Goal: Navigation & Orientation: Find specific page/section

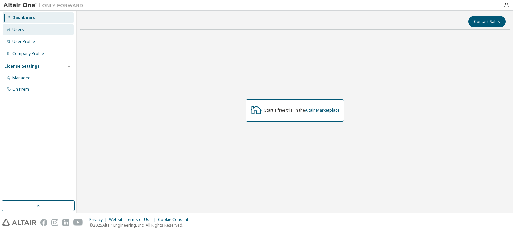
click at [40, 33] on div "Users" at bounding box center [38, 29] width 71 height 11
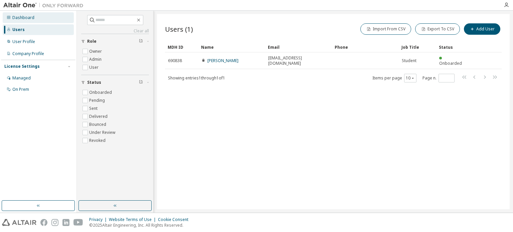
click at [41, 19] on div "Dashboard" at bounding box center [38, 17] width 71 height 11
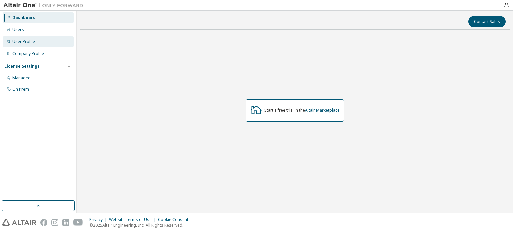
click at [37, 37] on div "User Profile" at bounding box center [38, 41] width 71 height 11
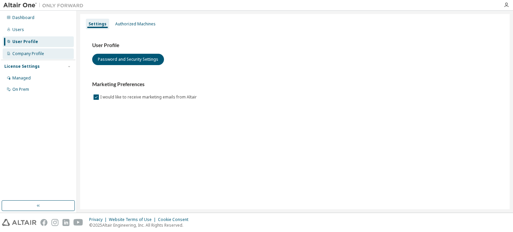
click at [33, 50] on div "Company Profile" at bounding box center [38, 53] width 71 height 11
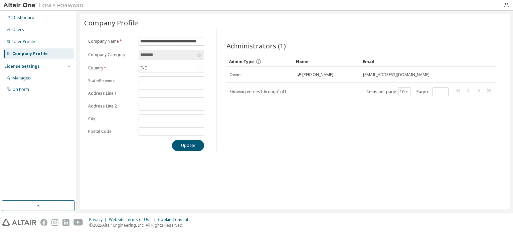
click at [31, 71] on div "License Settings Managed On Prem" at bounding box center [38, 78] width 74 height 36
click at [31, 73] on div "Managed" at bounding box center [38, 78] width 71 height 11
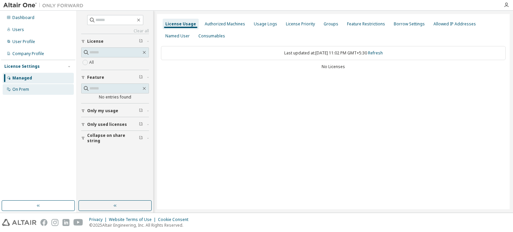
click at [31, 90] on div "On Prem" at bounding box center [38, 89] width 71 height 11
